Goal: Task Accomplishment & Management: Use online tool/utility

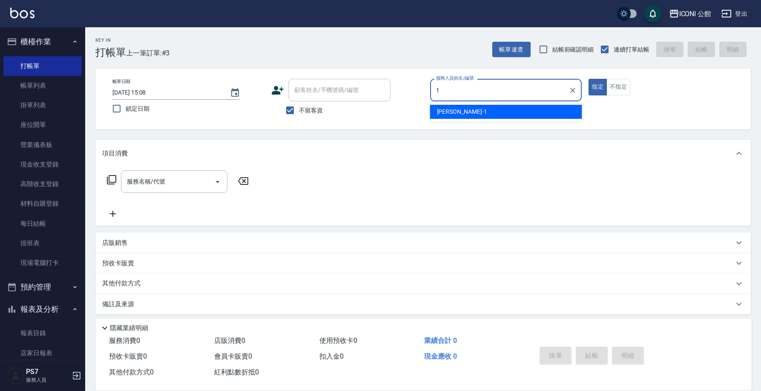
type input "[PERSON_NAME]-1"
type button "true"
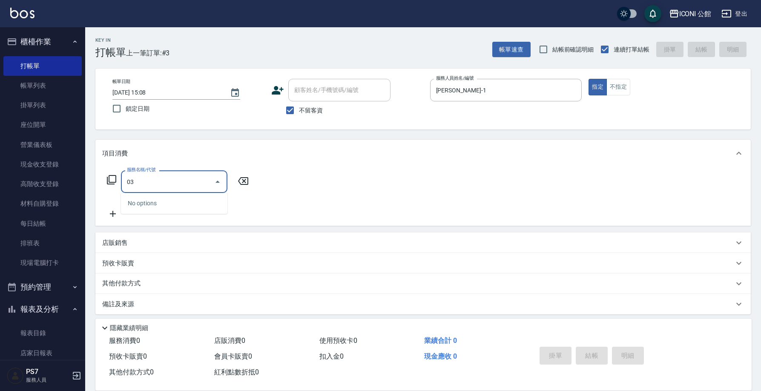
type input "0"
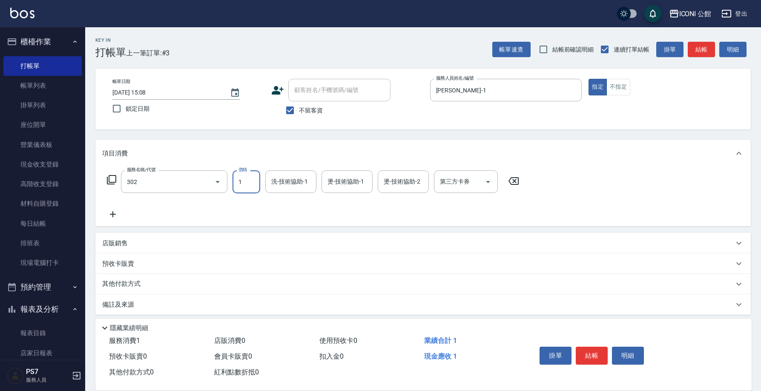
type input "設計燙髮(302)"
type input "1200"
type input "9"
type input "PS7-99"
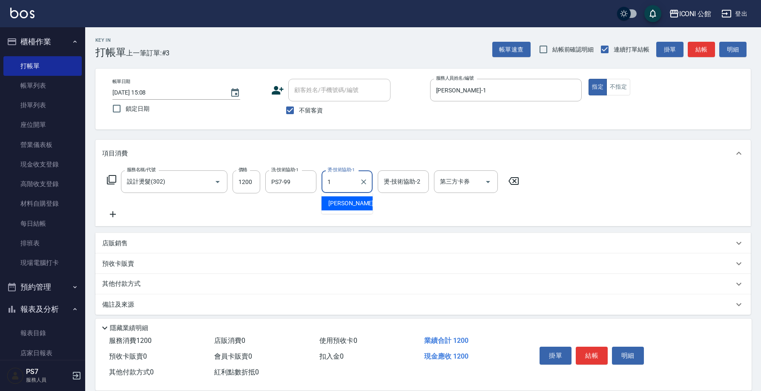
type input "Kevin-1"
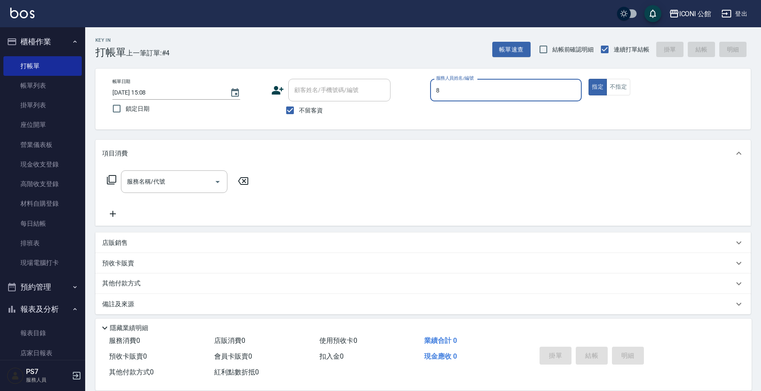
type input "Sandy-8"
drag, startPoint x: 404, startPoint y: 97, endPoint x: 477, endPoint y: 68, distance: 78.8
click at [453, 63] on div "Key In 打帳單 上一筆訂單:#4 帳單速查 結帳前確認明細 連續打單結帳 掛單 結帳 明細 帳單日期 2025/10/08 15:08 鎖定日期 顧客姓…" at bounding box center [423, 211] width 676 height 369
click at [175, 184] on input "服務名稱/代號" at bounding box center [168, 181] width 86 height 15
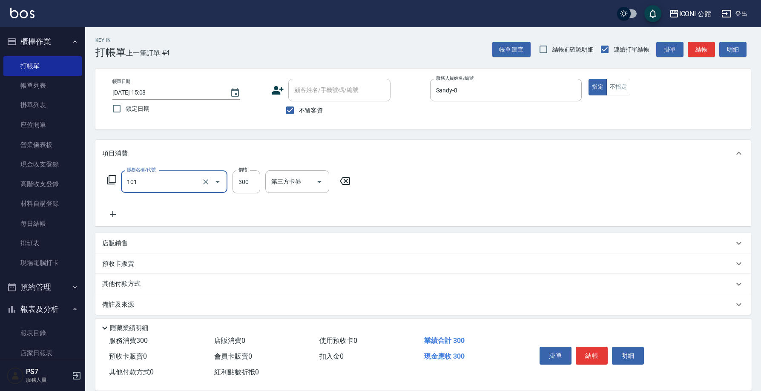
type input "洗髮(101)"
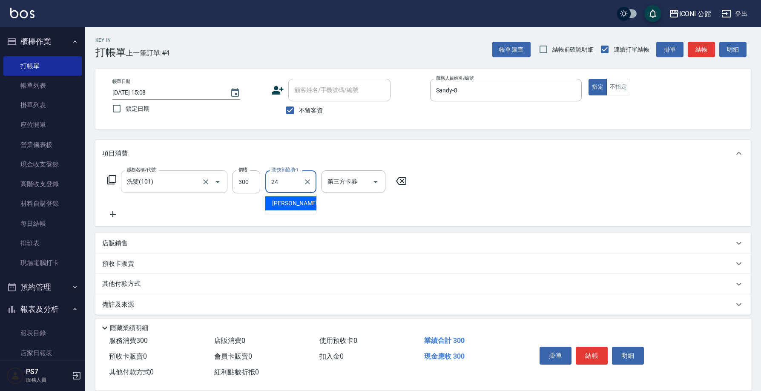
type input "可歆-24"
click at [108, 174] on div "服務名稱/代號 洗髮(101) 服務名稱/代號 價格 300 價格 洗-技術協助-1 可歆-24 洗-技術協助-1 第三方卡券 第三方卡券" at bounding box center [257, 181] width 310 height 23
click at [112, 177] on icon at bounding box center [111, 180] width 10 height 10
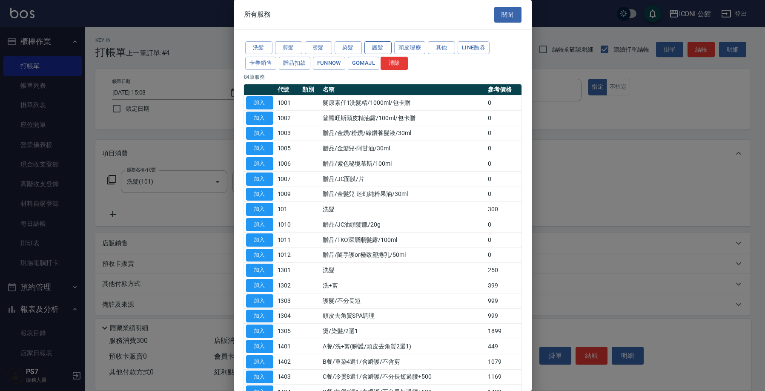
click at [375, 48] on button "護髮" at bounding box center [378, 47] width 27 height 13
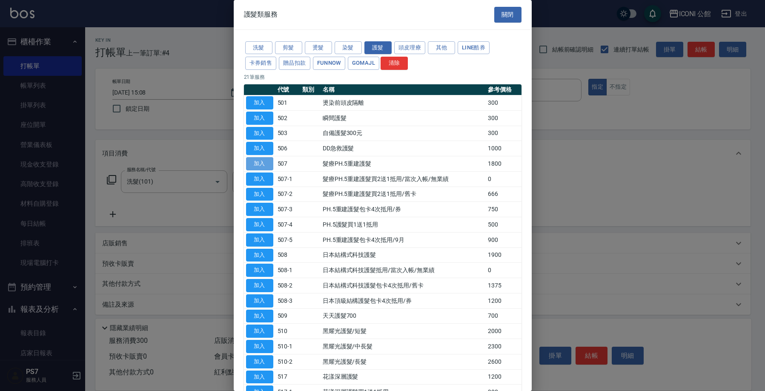
click at [258, 161] on button "加入" at bounding box center [259, 163] width 27 height 13
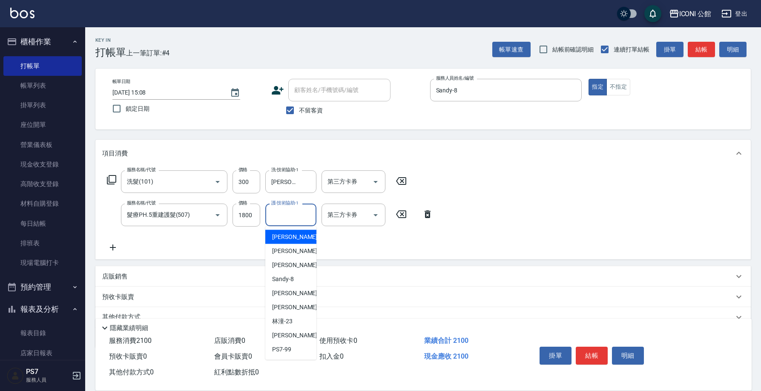
click at [283, 213] on input "護-技術協助-1" at bounding box center [290, 214] width 43 height 15
type input "可歆-24"
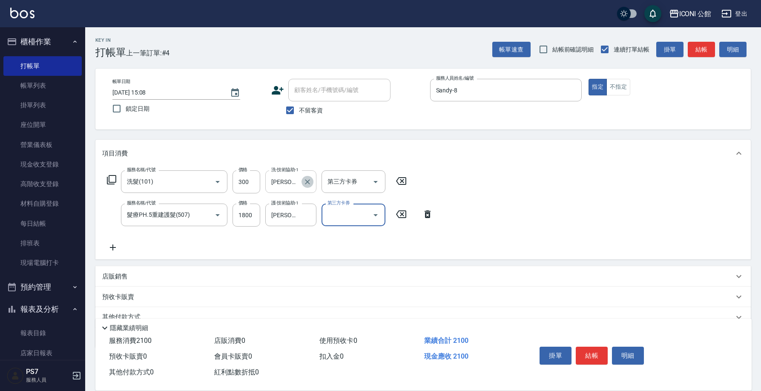
click at [303, 184] on button "Clear" at bounding box center [308, 182] width 12 height 12
type input "PS7-99"
click at [309, 216] on icon "Clear" at bounding box center [307, 215] width 5 height 5
type input "PS7-99"
click at [115, 282] on div "店販銷售" at bounding box center [422, 276] width 655 height 20
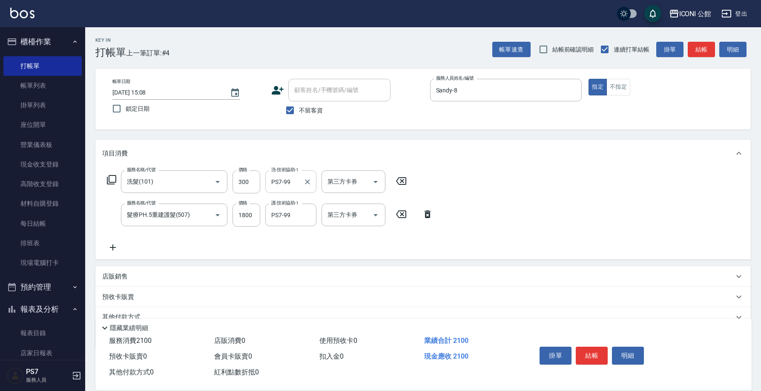
scroll to position [11, 0]
type input "Sandy-8"
click at [181, 310] on icon at bounding box center [180, 306] width 10 height 10
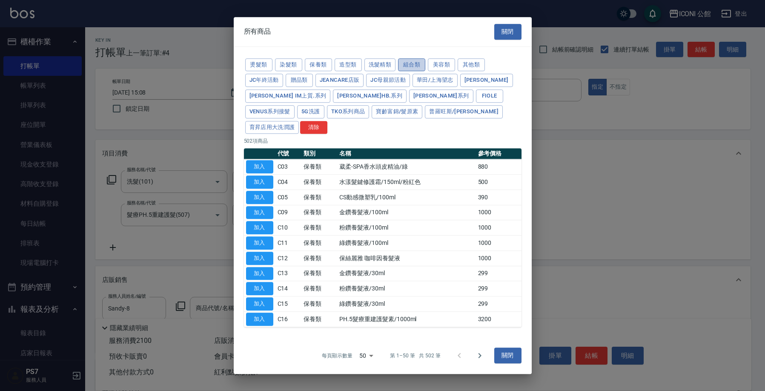
click at [403, 72] on button "組合類" at bounding box center [411, 64] width 27 height 13
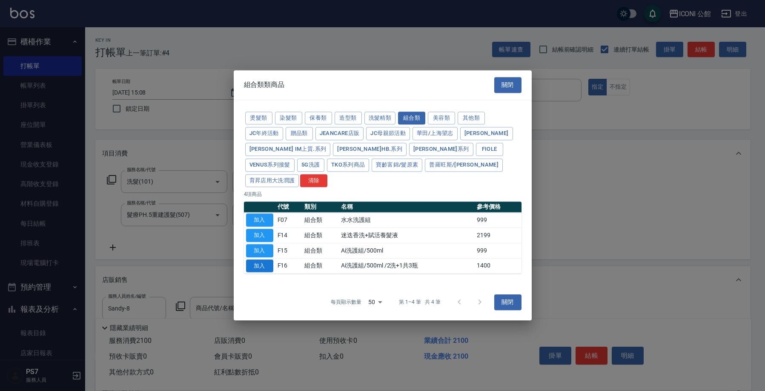
click at [262, 259] on button "加入" at bounding box center [259, 265] width 27 height 13
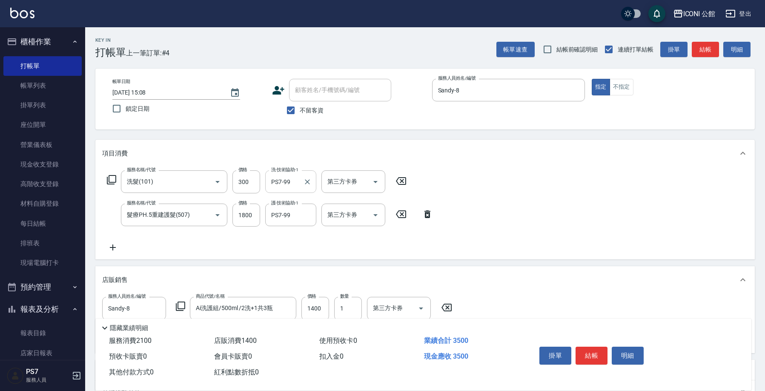
type input "Ai洗護組/500ml /2洗+1共3瓶"
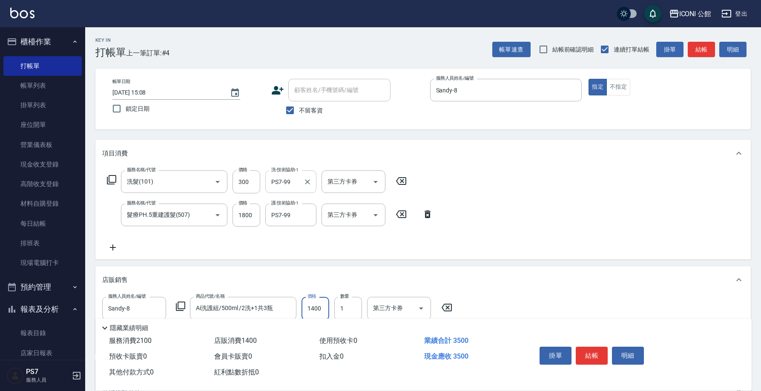
click at [326, 306] on input "1400" at bounding box center [316, 308] width 28 height 23
type input "1200"
click at [592, 347] on button "結帳" at bounding box center [592, 356] width 32 height 18
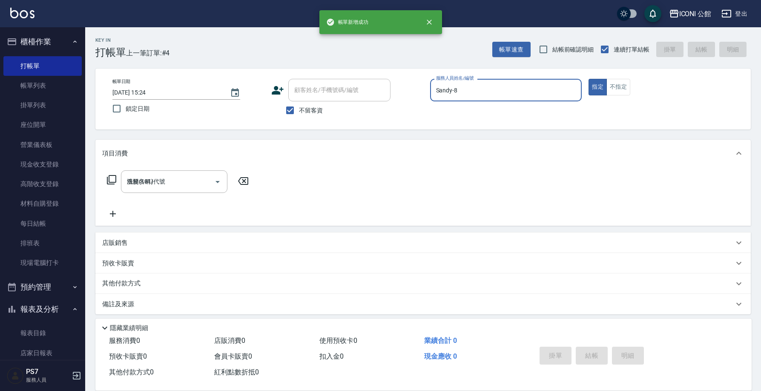
type input "2025/10/08 15:24"
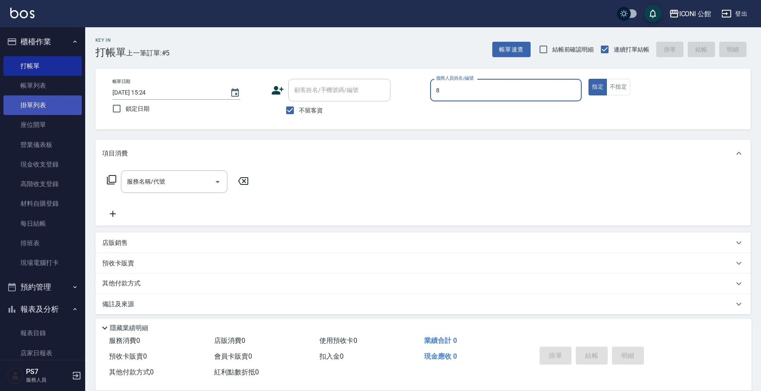
type input "Sandy-8"
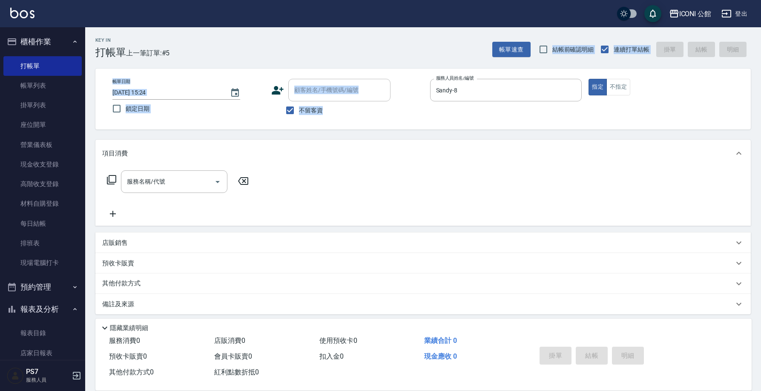
drag, startPoint x: 347, startPoint y: 128, endPoint x: 335, endPoint y: 159, distance: 32.9
click at [353, 151] on div "Key In 打帳單 上一筆訂單:#5 帳單速查 結帳前確認明細 連續打單結帳 掛單 結帳 明細 帳單日期 2025/10/08 15:24 鎖定日期 顧客姓…" at bounding box center [423, 211] width 676 height 369
click at [183, 185] on input "服務名稱/代號" at bounding box center [168, 181] width 86 height 15
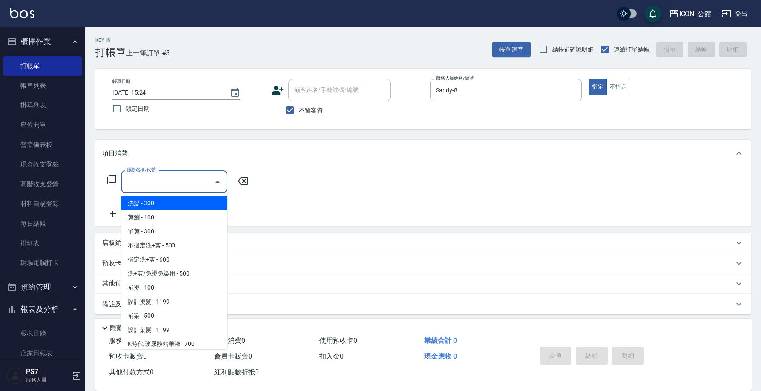
click at [183, 185] on input "服務名稱/代號" at bounding box center [168, 181] width 86 height 15
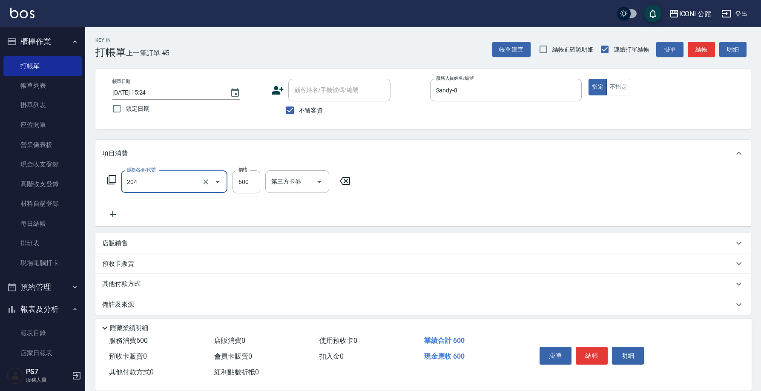
type input "指定洗+剪(204)"
type input "600"
type input "8"
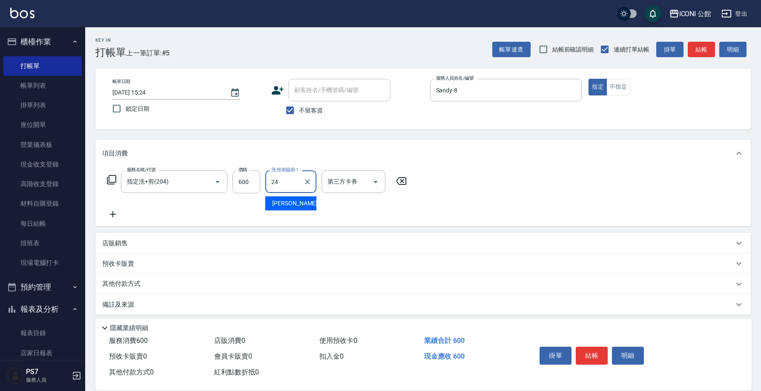
type input "可歆-24"
click at [581, 347] on button "結帳" at bounding box center [592, 356] width 32 height 18
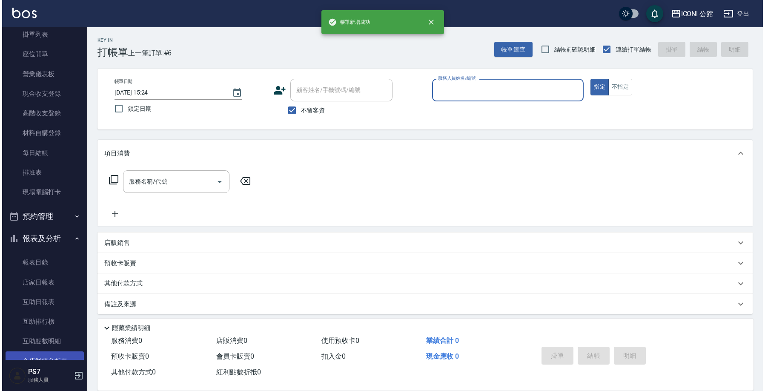
scroll to position [175, 0]
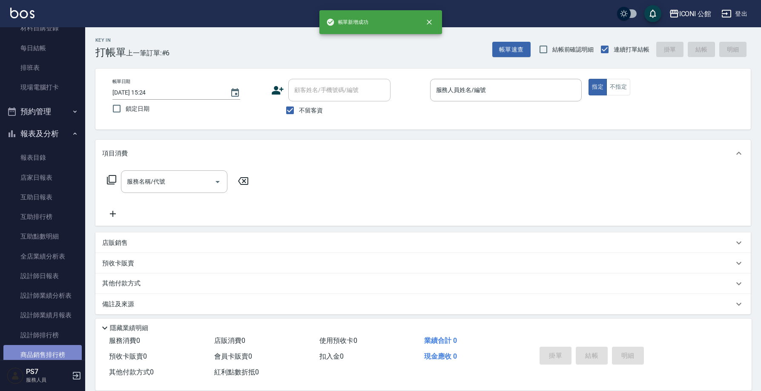
click at [57, 345] on link "商品銷售排行榜" at bounding box center [42, 355] width 78 height 20
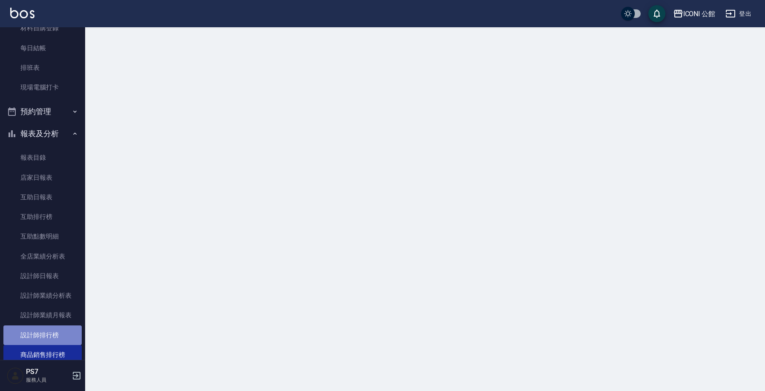
click at [51, 332] on link "設計師排行榜" at bounding box center [42, 335] width 78 height 20
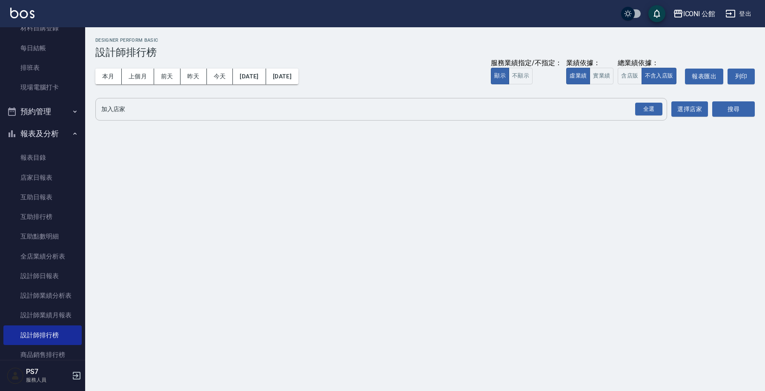
drag, startPoint x: 631, startPoint y: 76, endPoint x: 649, endPoint y: 99, distance: 29.4
click at [631, 76] on button "含店販" at bounding box center [630, 76] width 24 height 17
click at [654, 106] on div "全選" at bounding box center [648, 109] width 27 height 13
click at [736, 106] on button "搜尋" at bounding box center [734, 110] width 43 height 16
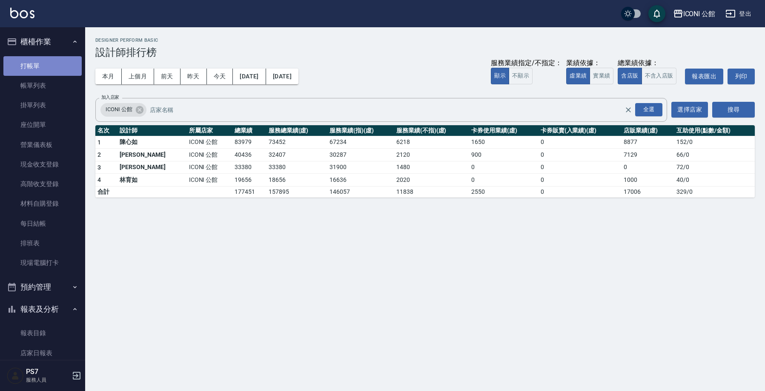
click at [64, 66] on link "打帳單" at bounding box center [42, 66] width 78 height 20
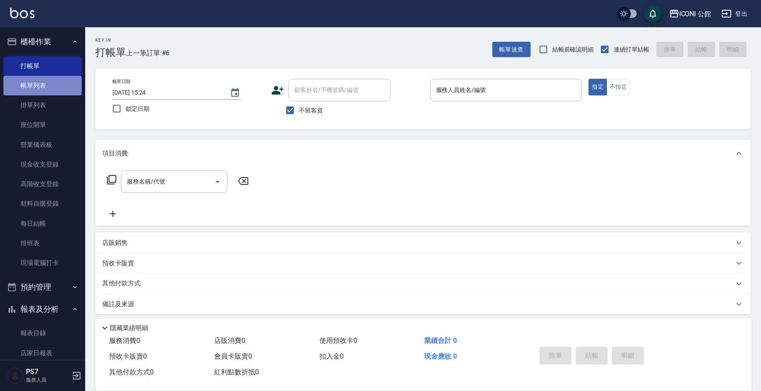
click at [57, 91] on link "帳單列表" at bounding box center [42, 86] width 78 height 20
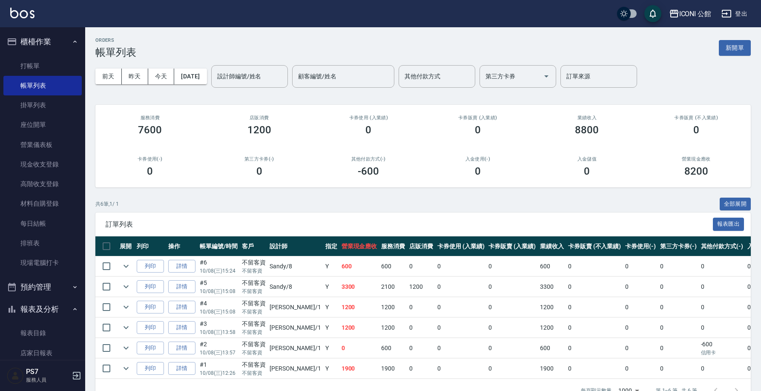
drag, startPoint x: 189, startPoint y: 228, endPoint x: 231, endPoint y: 234, distance: 42.6
click at [199, 234] on div "訂單列表 報表匯出" at bounding box center [422, 224] width 655 height 23
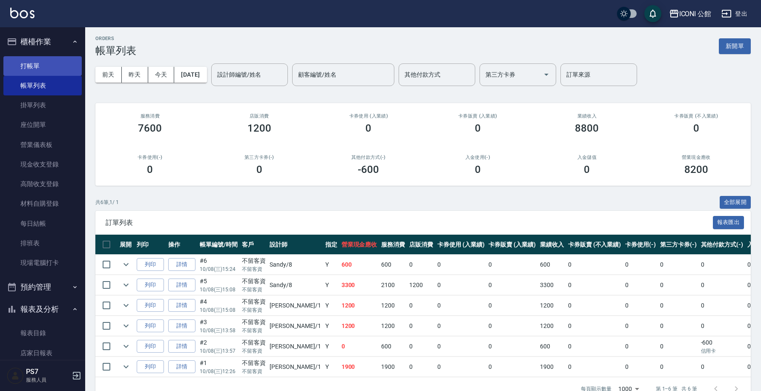
click at [53, 60] on link "打帳單" at bounding box center [42, 66] width 78 height 20
